Goal: Information Seeking & Learning: Learn about a topic

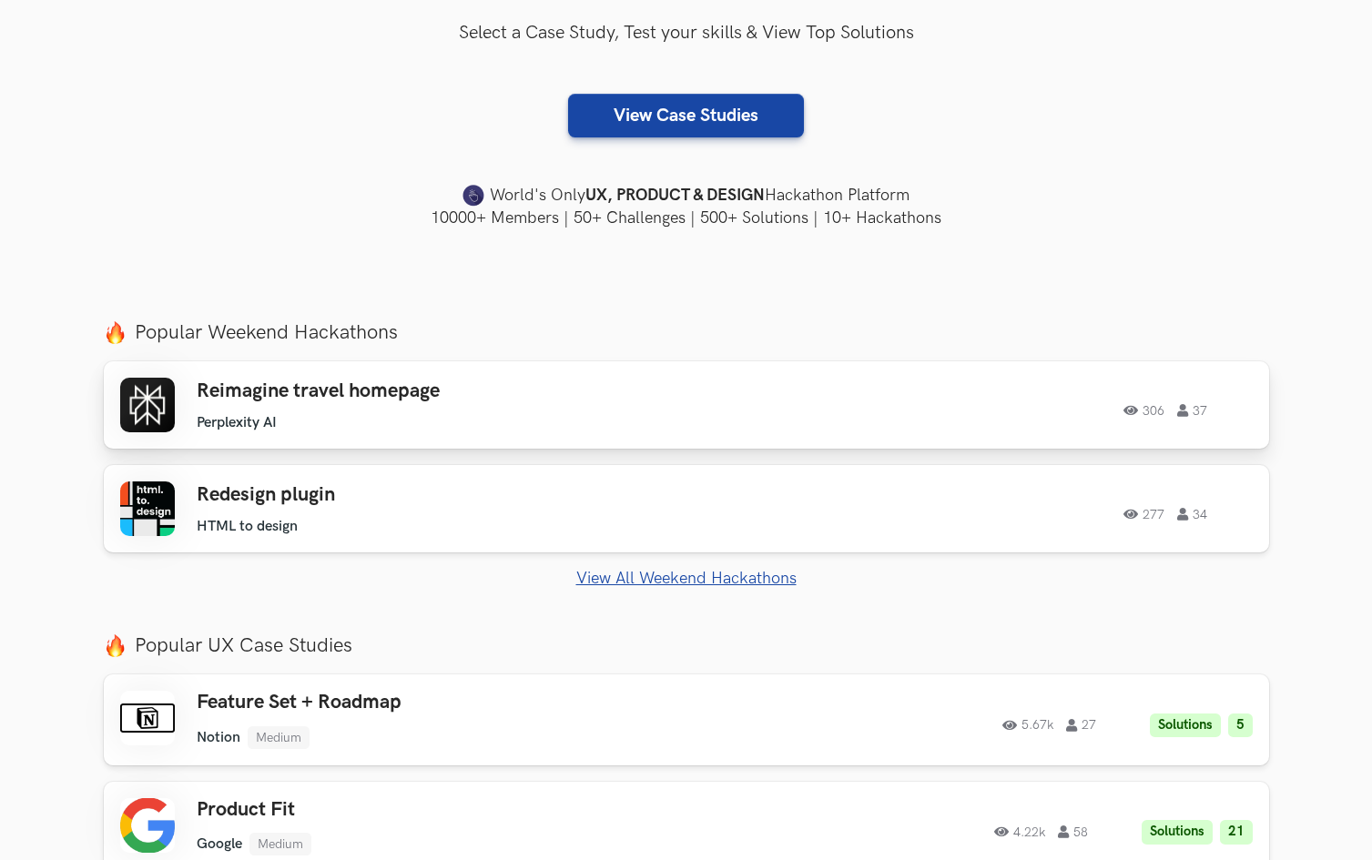
scroll to position [421, 0]
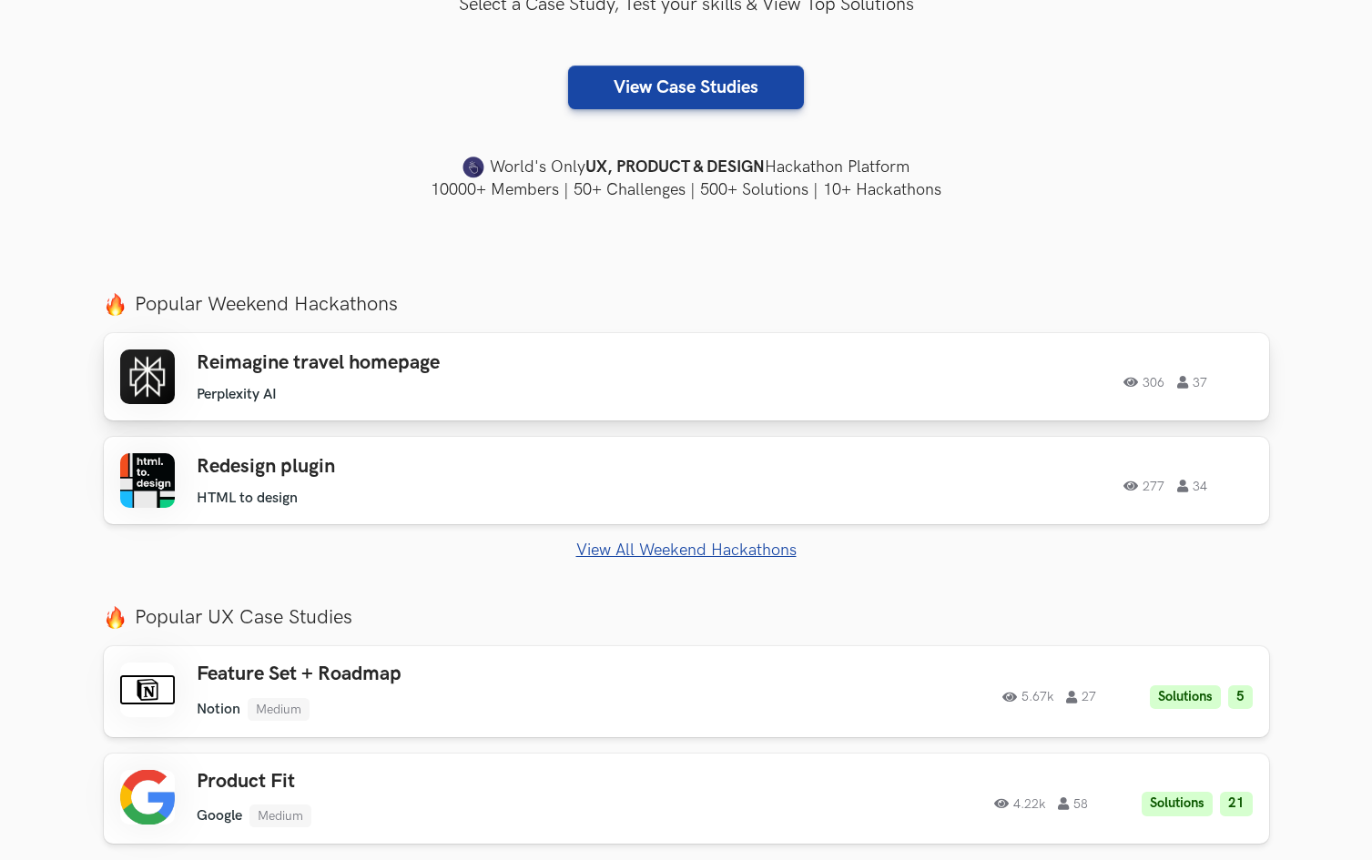
click at [500, 379] on div "Reimagine travel homepage Perplexity AI Perplexity AI 306 37" at bounding box center [455, 377] width 517 height 52
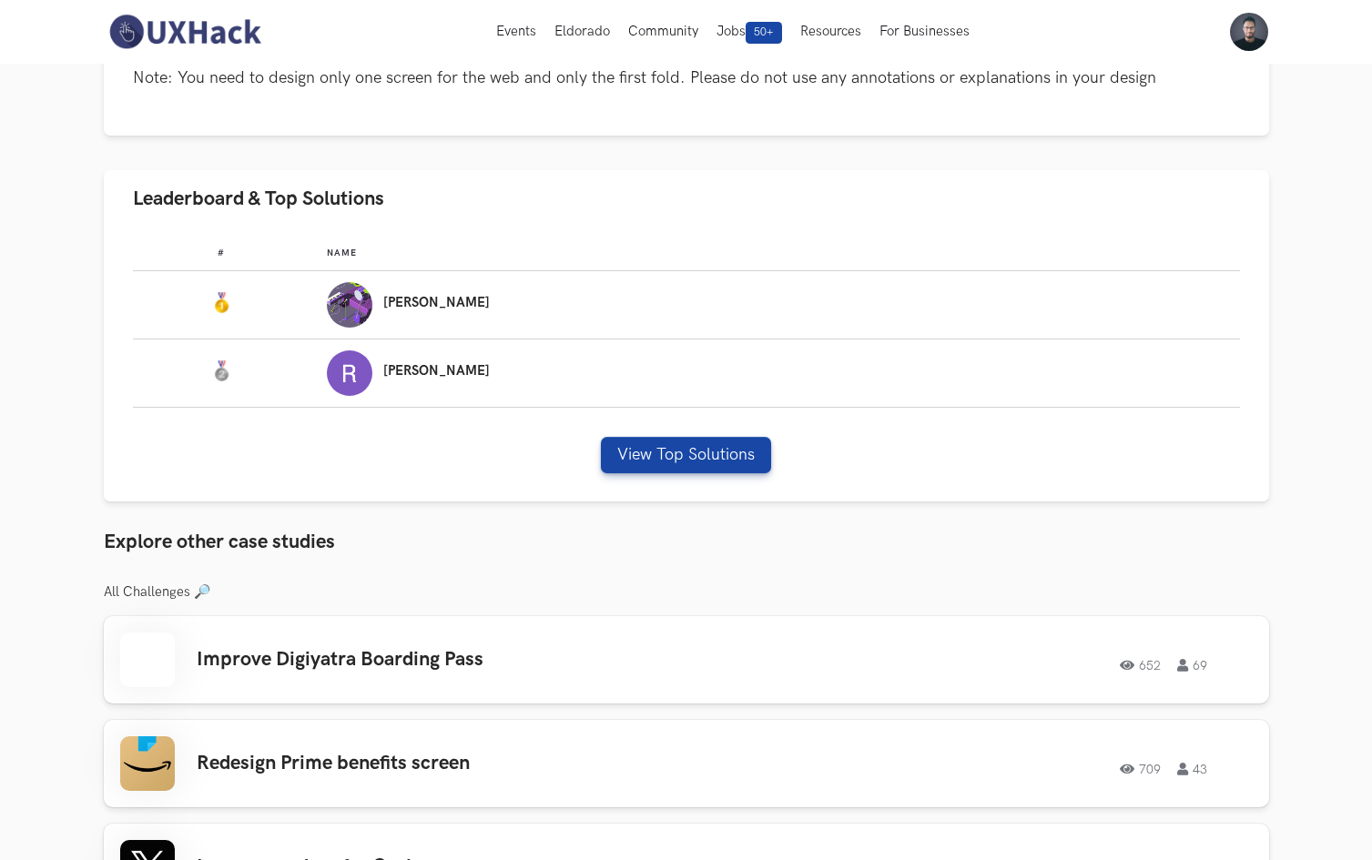
scroll to position [930, 0]
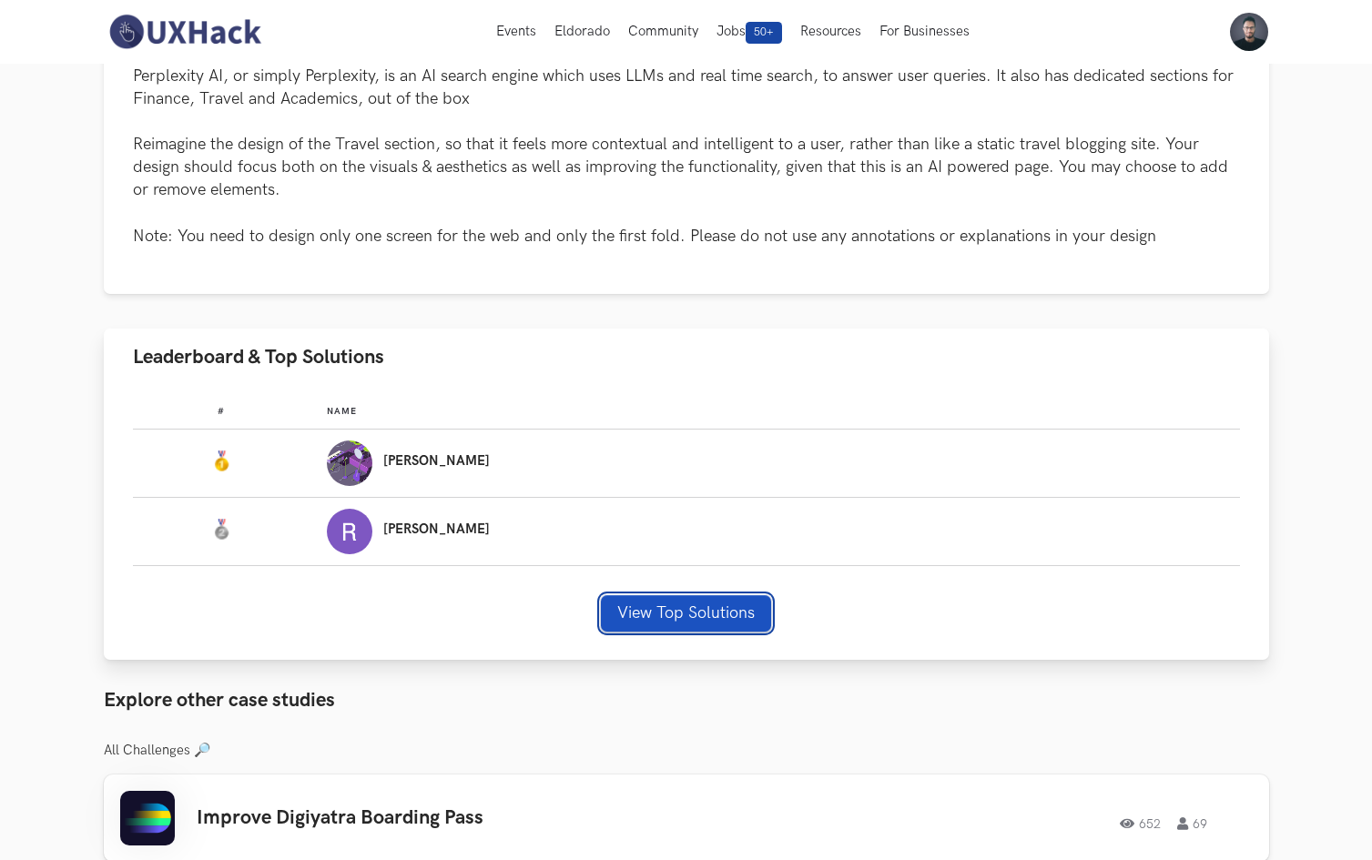
click at [671, 623] on button "View Top Solutions" at bounding box center [686, 613] width 170 height 36
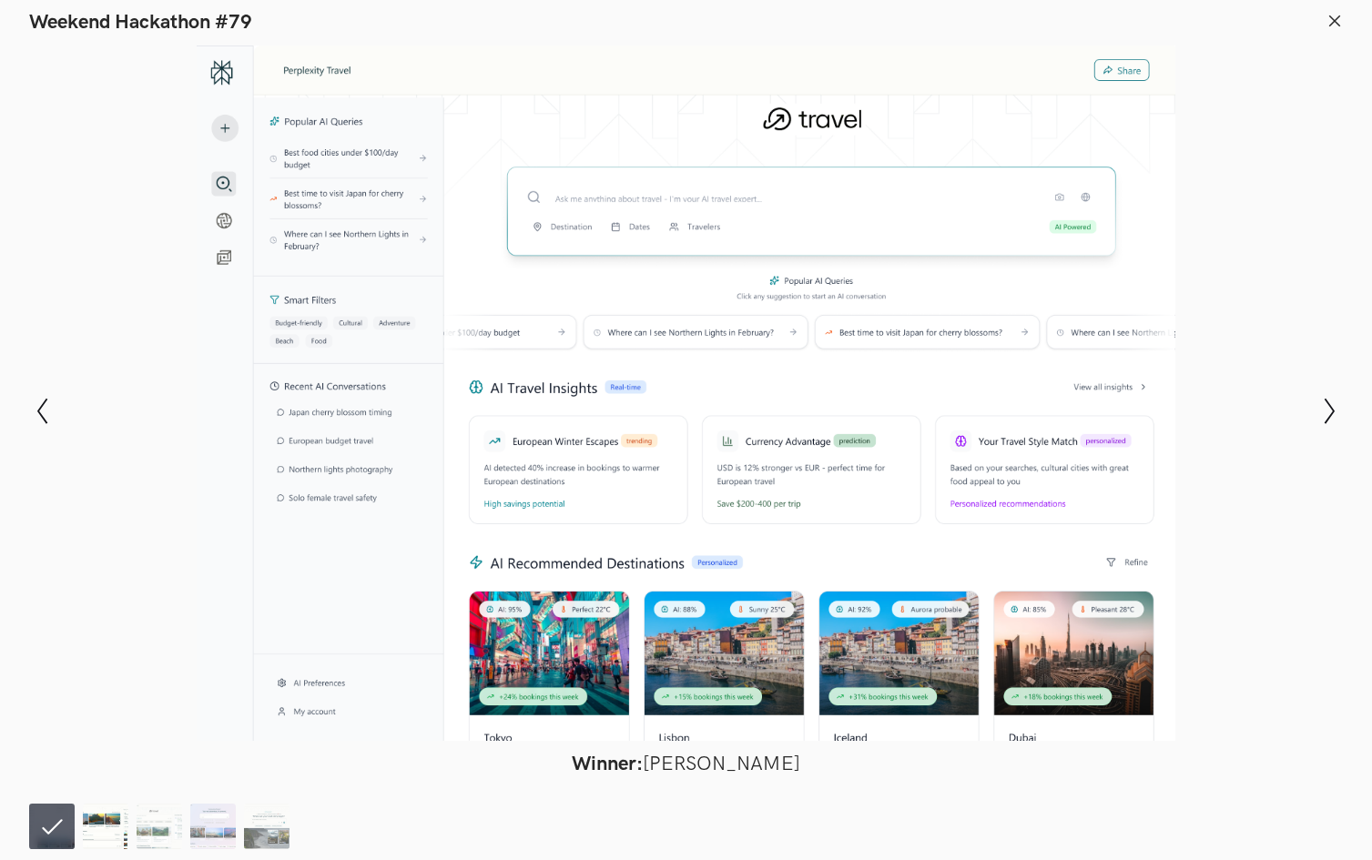
click at [103, 835] on img at bounding box center [106, 827] width 46 height 46
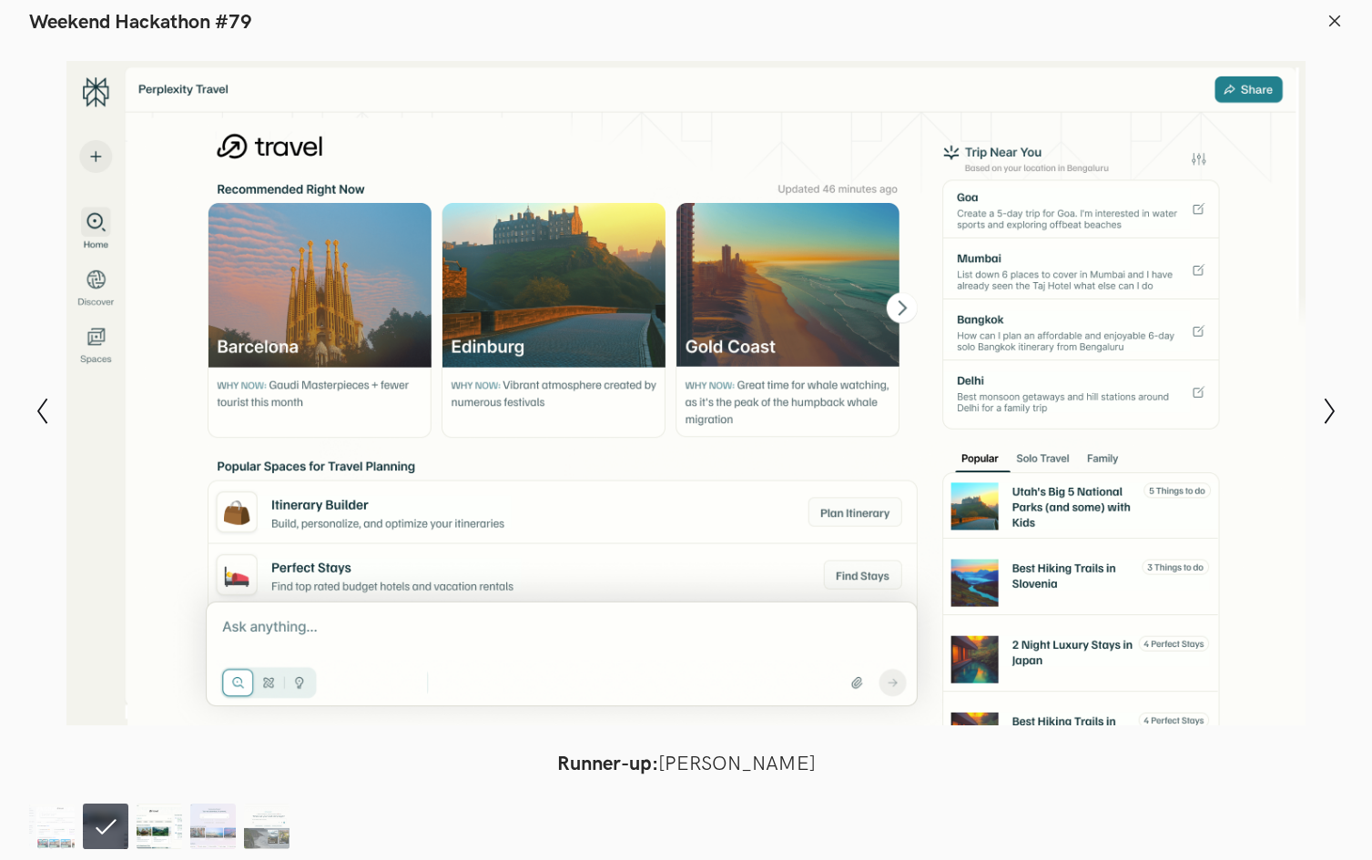
click at [171, 823] on img at bounding box center [160, 827] width 46 height 46
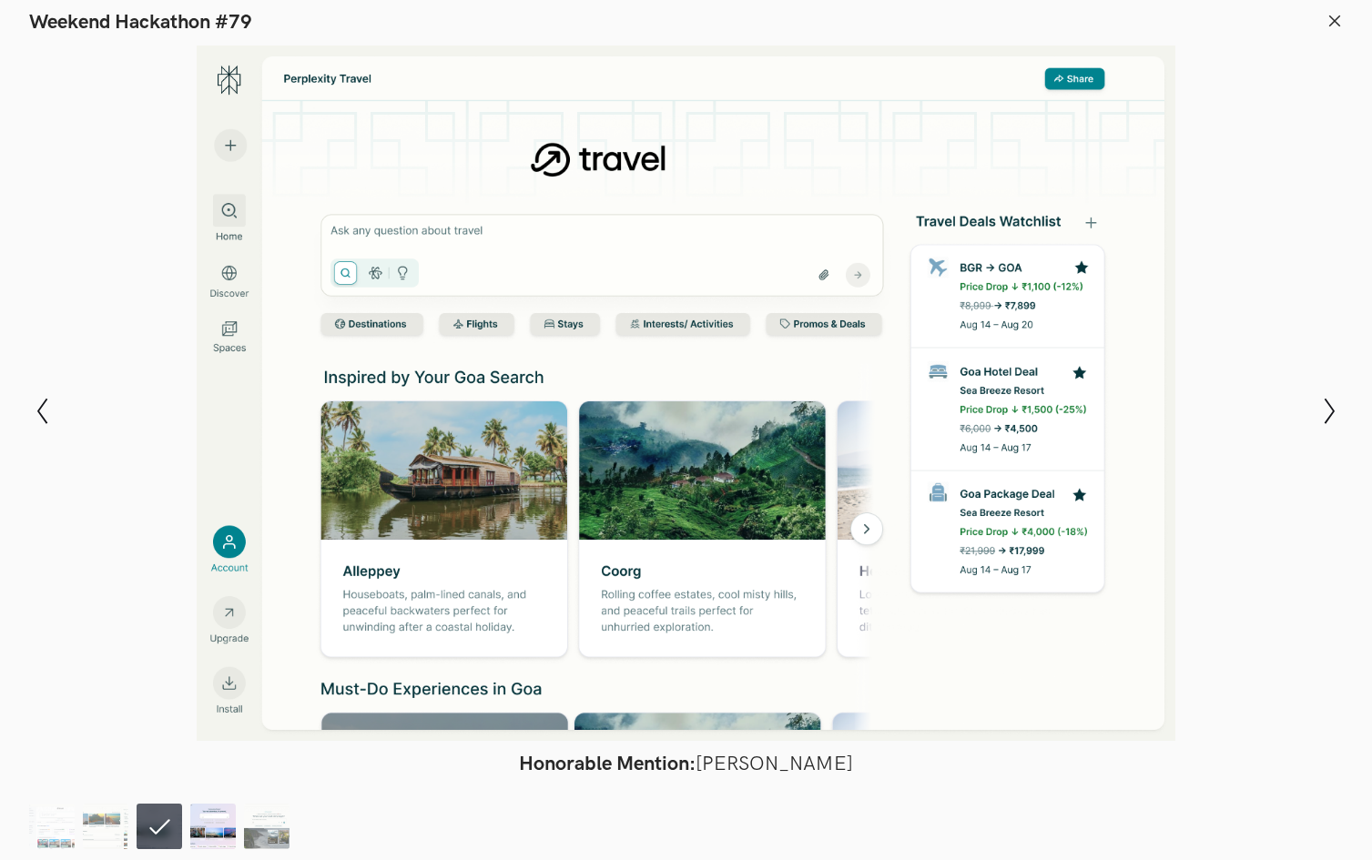
click at [221, 830] on img at bounding box center [213, 827] width 46 height 46
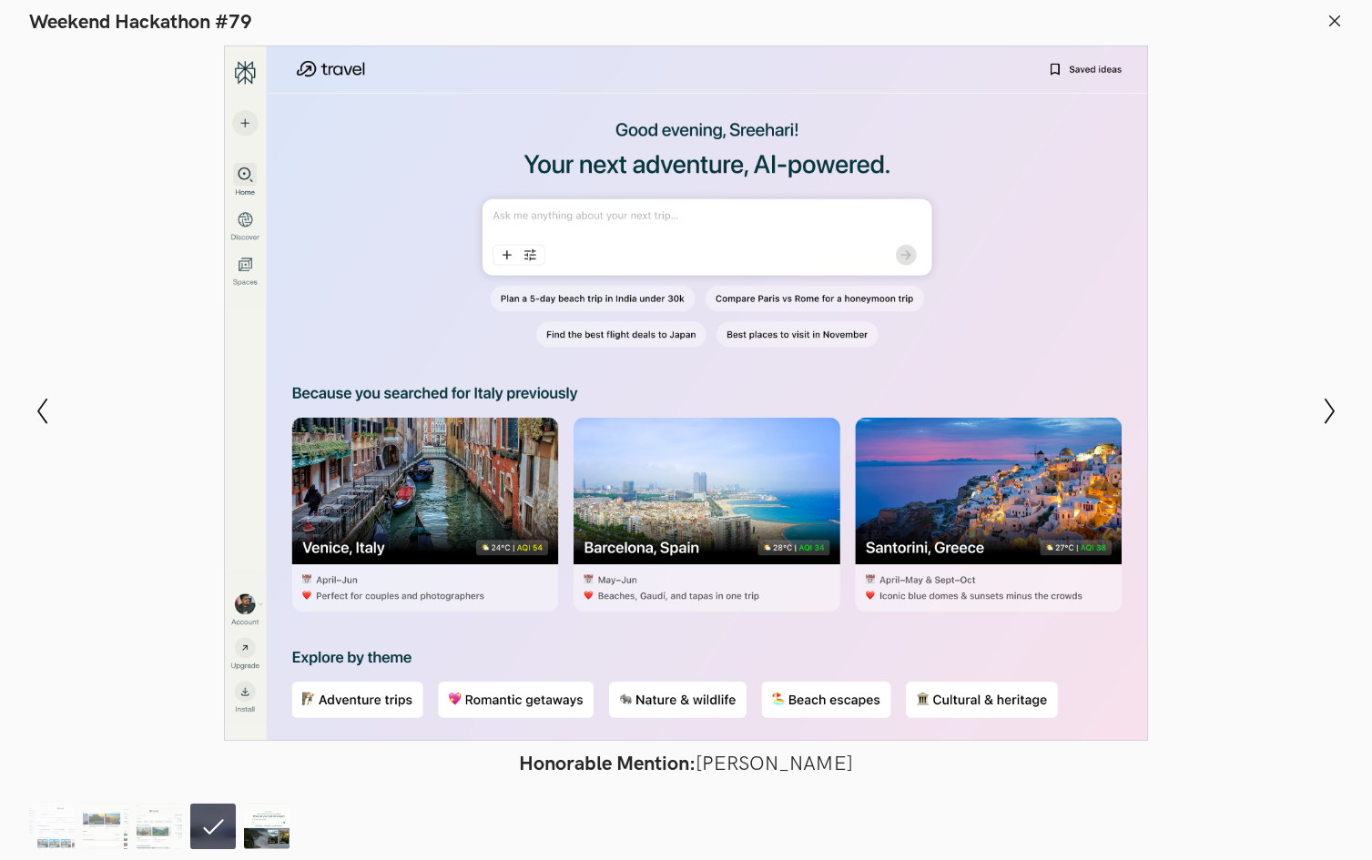
click at [269, 837] on img at bounding box center [267, 827] width 46 height 46
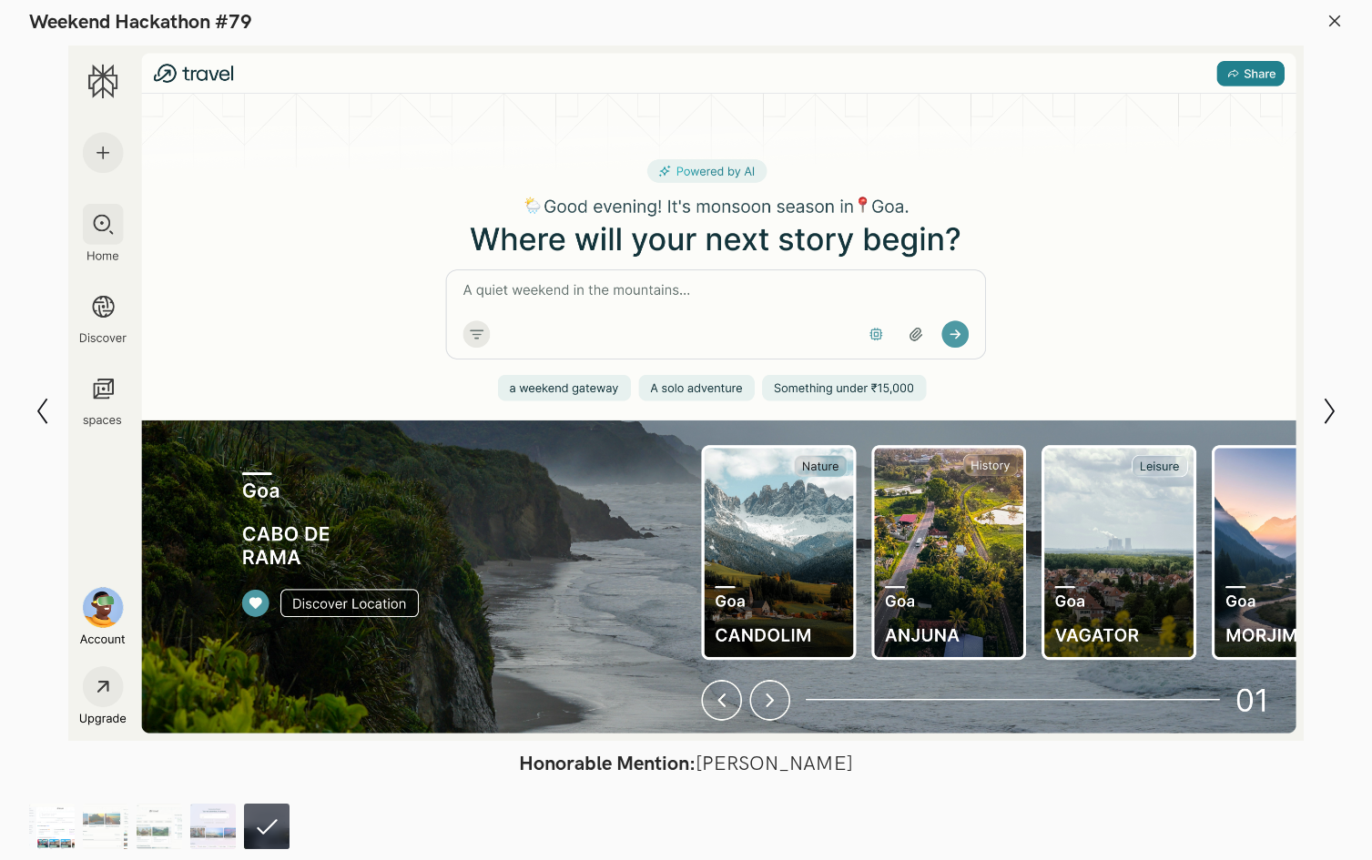
click at [59, 836] on img at bounding box center [52, 827] width 46 height 46
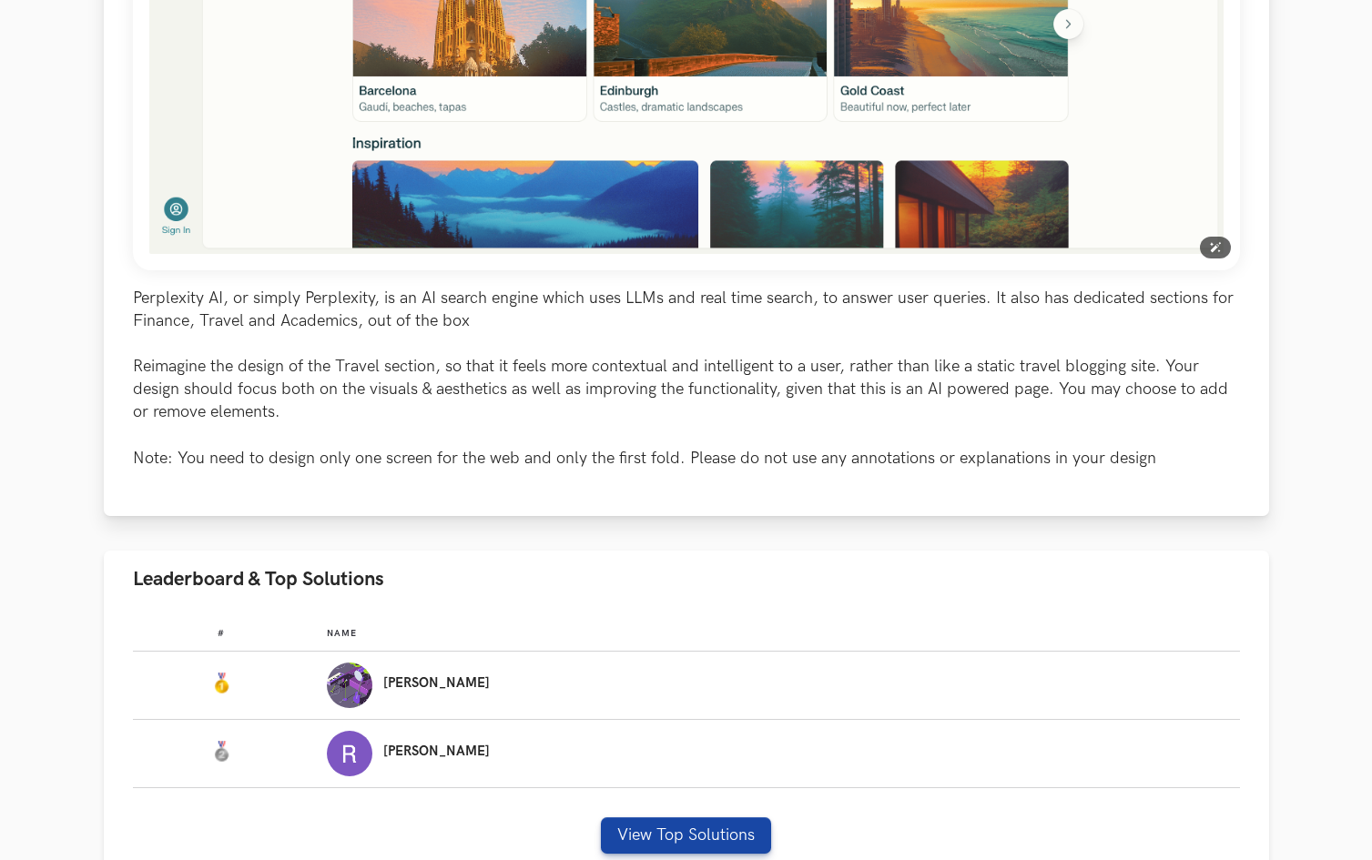
scroll to position [712, 0]
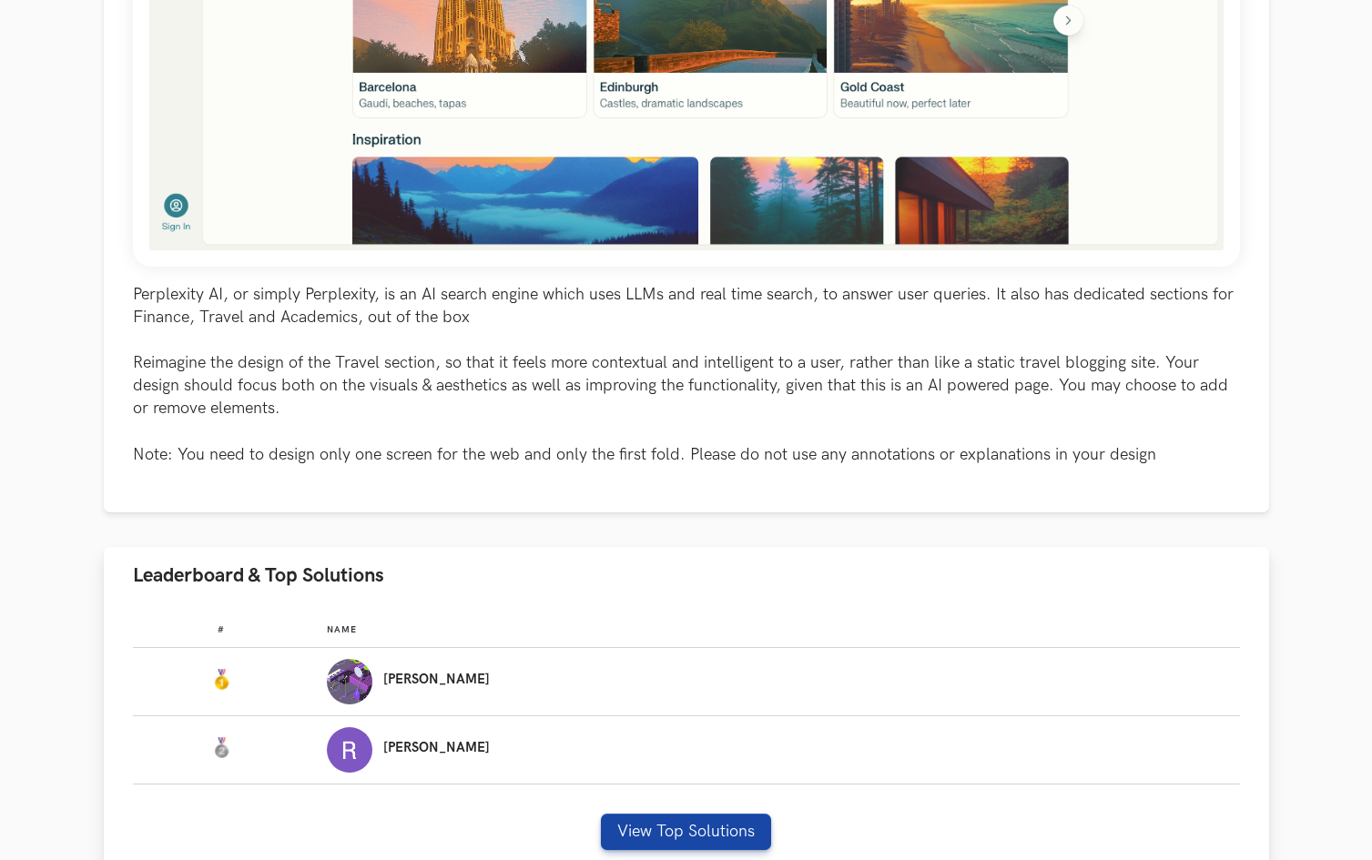
click at [323, 692] on td "#:" at bounding box center [230, 682] width 195 height 68
click at [490, 679] on p "Surajit" at bounding box center [436, 680] width 106 height 15
click at [664, 823] on button "View Top Solutions" at bounding box center [686, 832] width 170 height 36
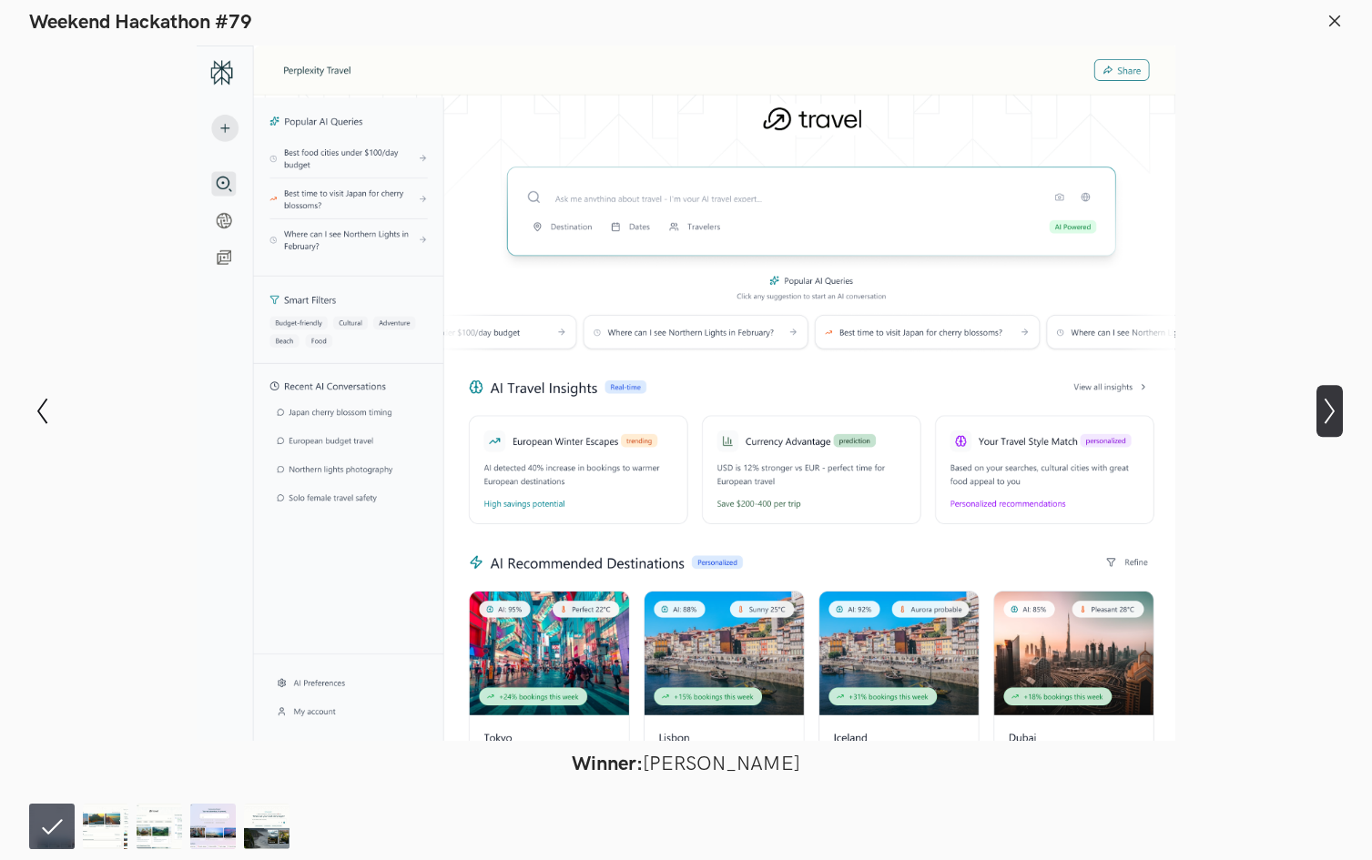
click at [1332, 417] on icon "Show next slide" at bounding box center [1329, 411] width 26 height 26
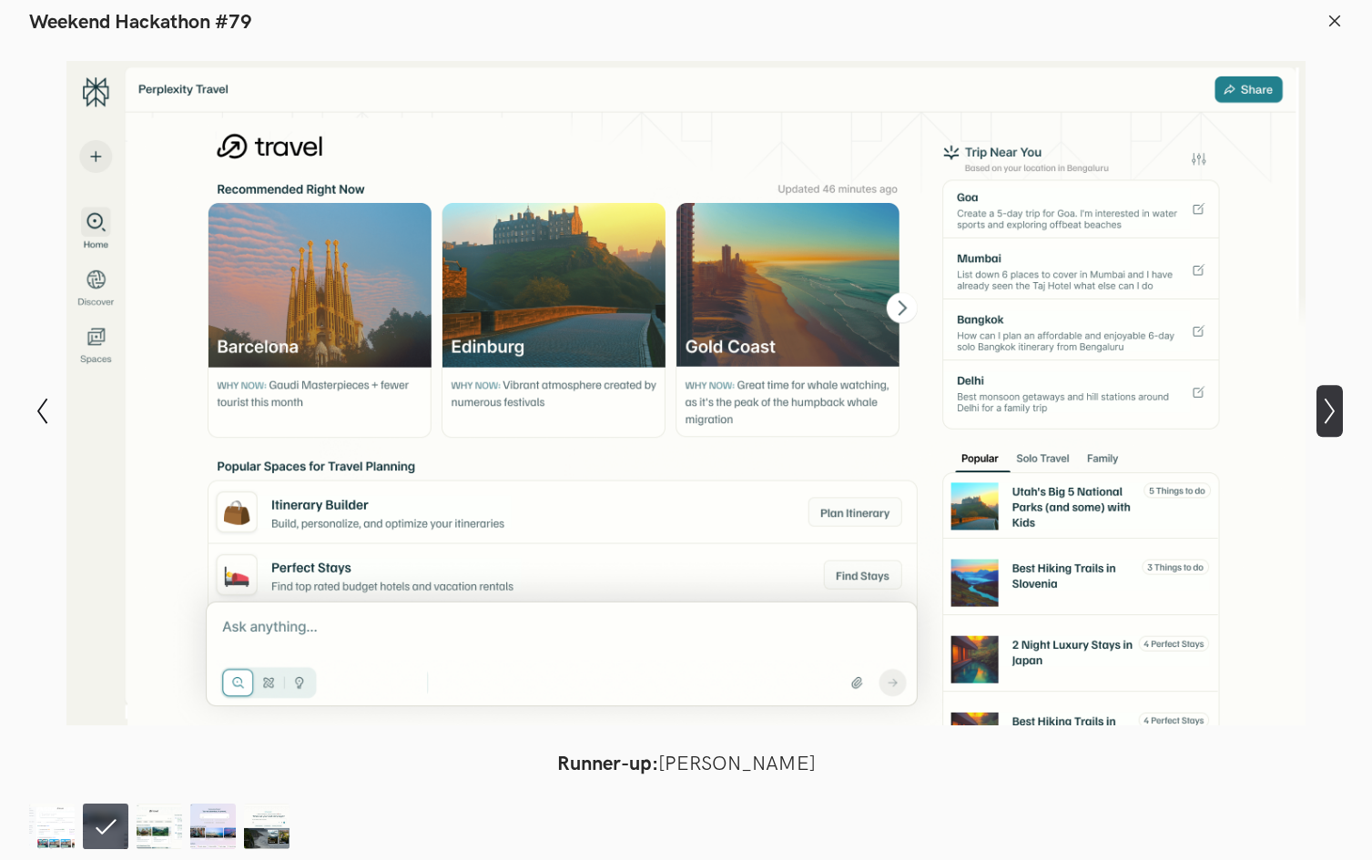
click at [1332, 417] on icon "Show next slide" at bounding box center [1329, 411] width 26 height 26
